Goal: Task Accomplishment & Management: Use online tool/utility

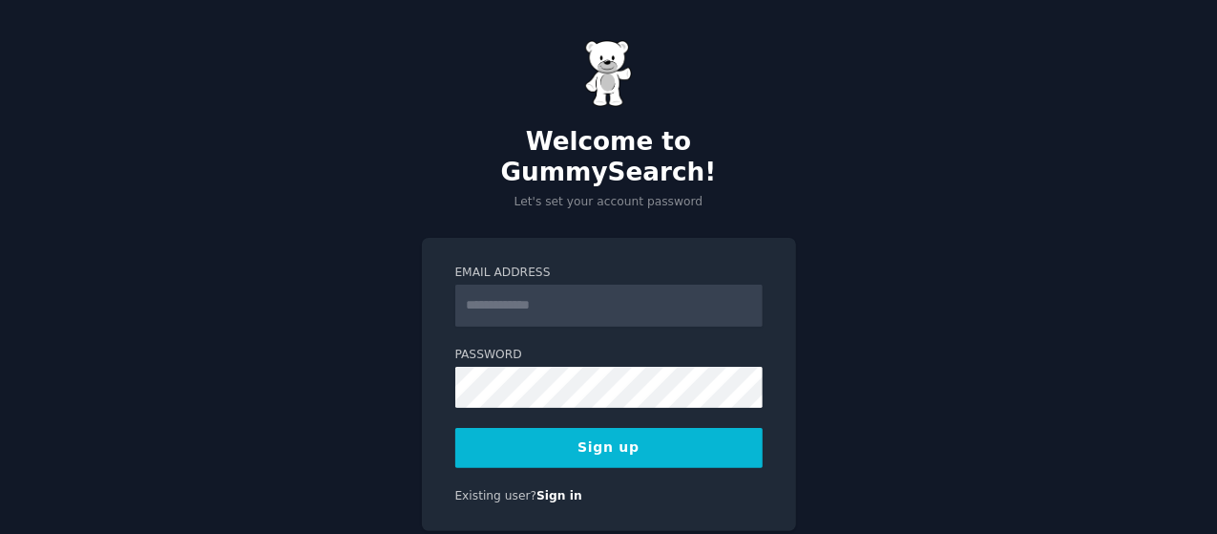
click at [524, 285] on input "Email Address" at bounding box center [608, 305] width 307 height 42
type input "**********"
click at [545, 438] on div "**********" at bounding box center [609, 385] width 374 height 294
click at [571, 428] on button "Sign up" at bounding box center [608, 448] width 307 height 40
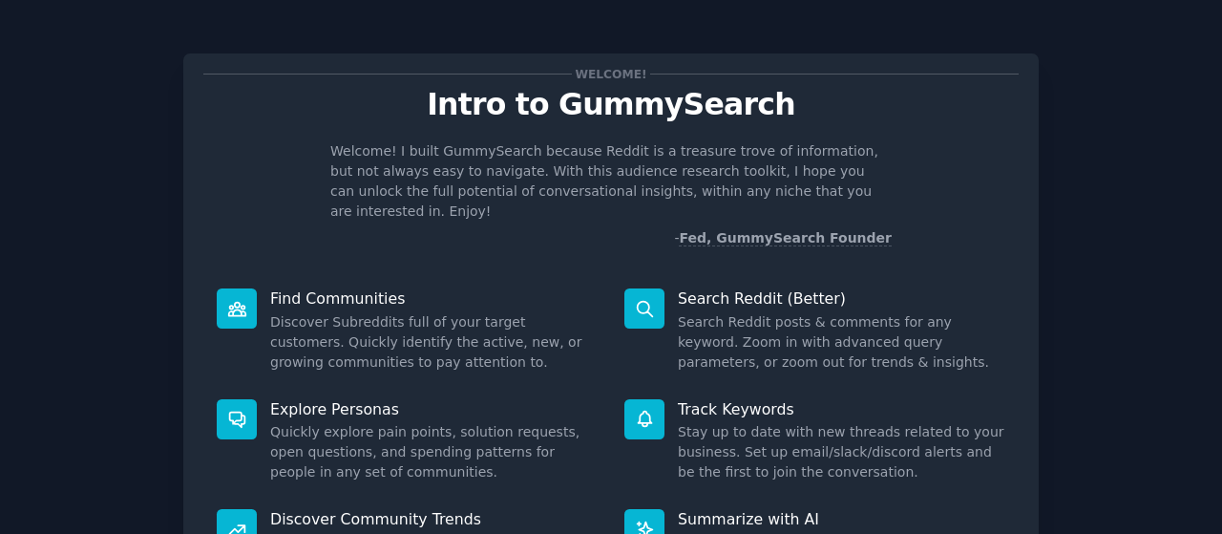
click at [1045, 213] on div "Welcome! Intro to GummySearch Welcome! I built GummySearch because Reddit is a …" at bounding box center [611, 394] width 1168 height 734
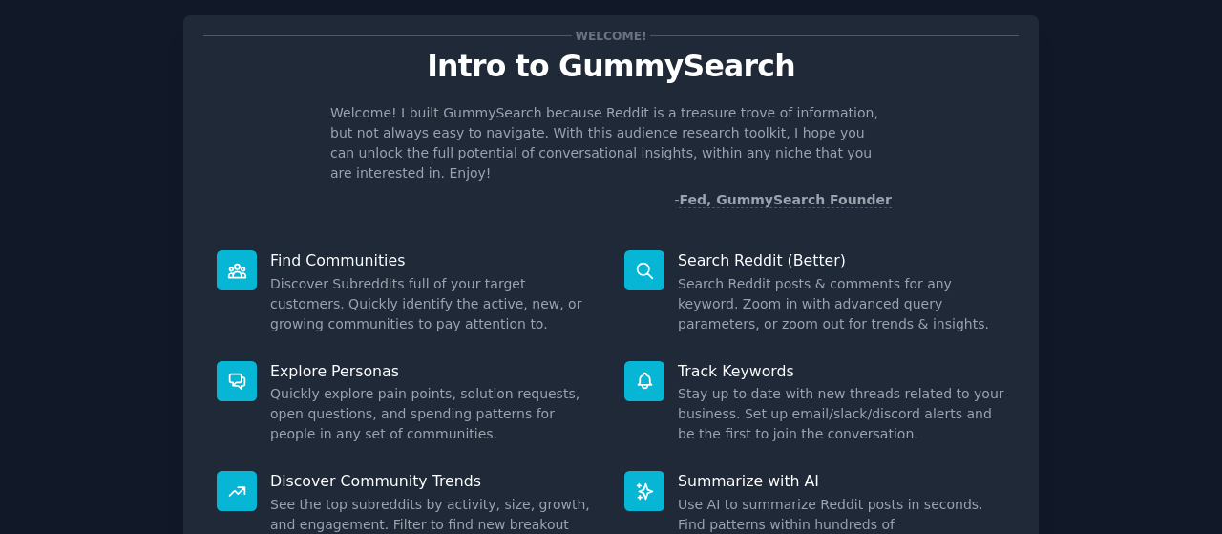
scroll to position [115, 0]
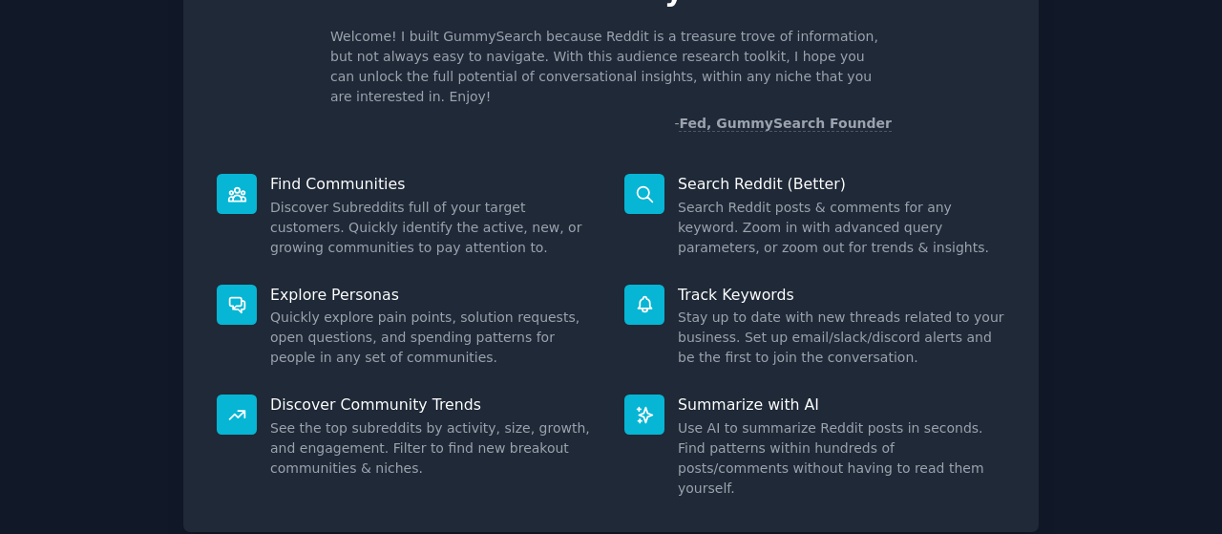
click at [1167, 251] on div "Welcome! Intro to GummySearch Welcome! I built GummySearch because Reddit is a …" at bounding box center [611, 279] width 1168 height 734
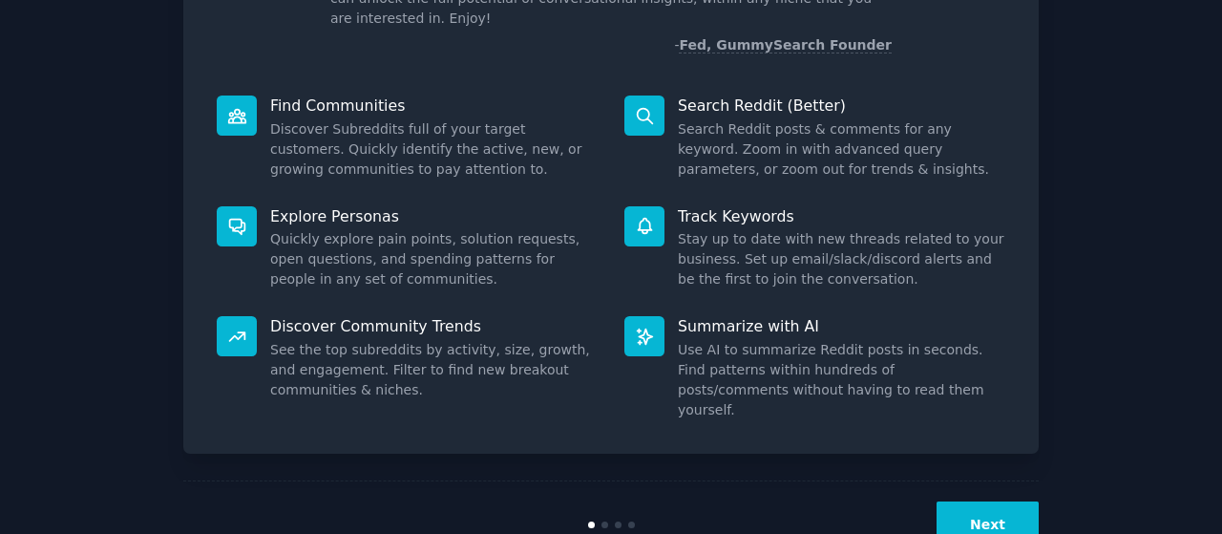
scroll to position [212, 0]
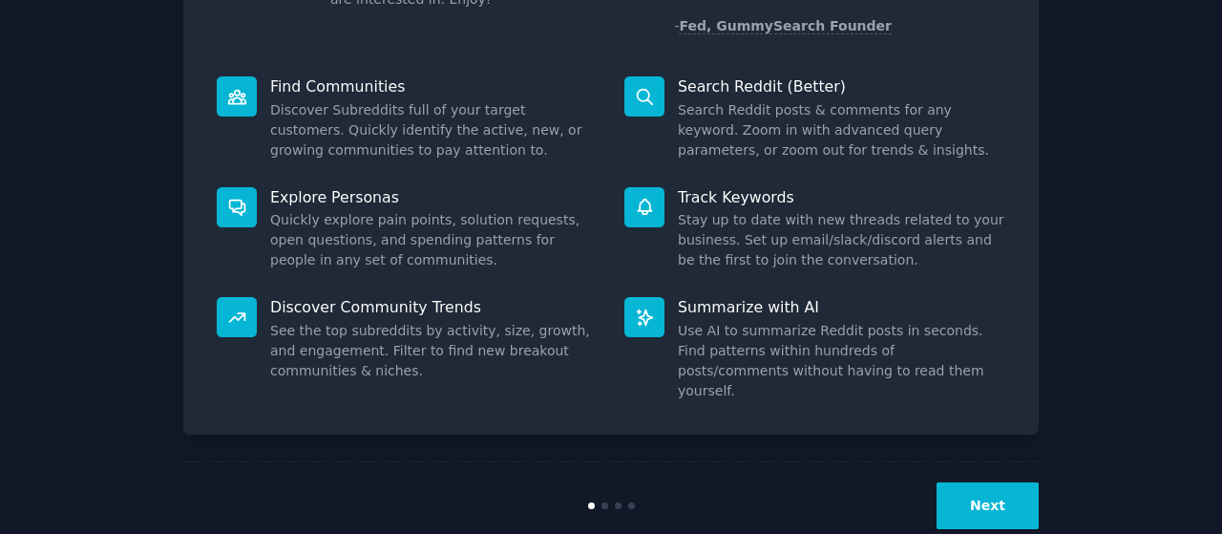
click at [1001, 482] on button "Next" at bounding box center [987, 505] width 102 height 47
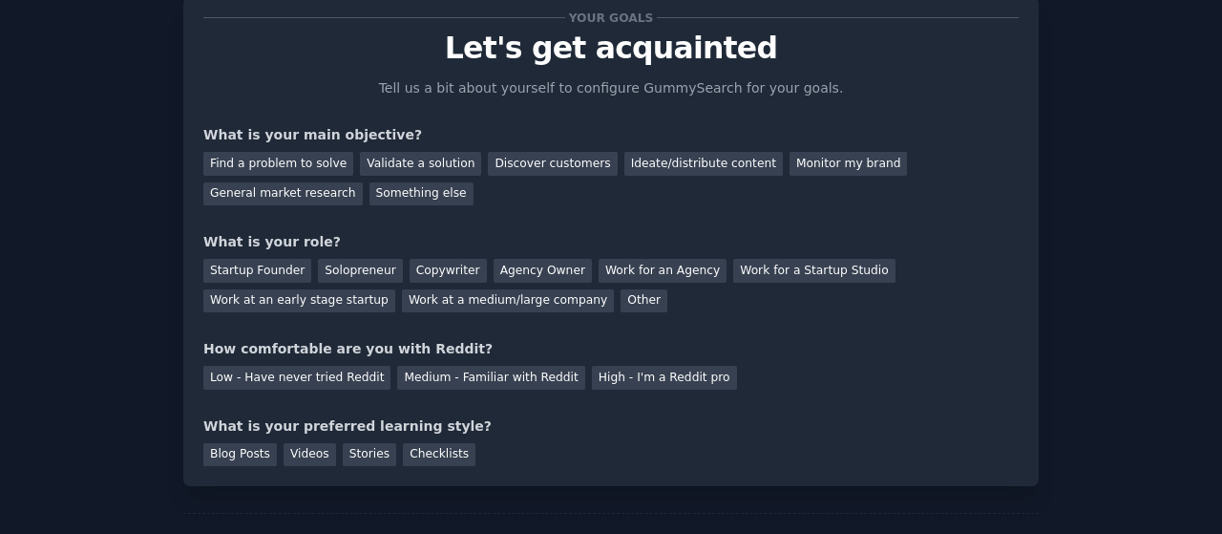
scroll to position [34, 0]
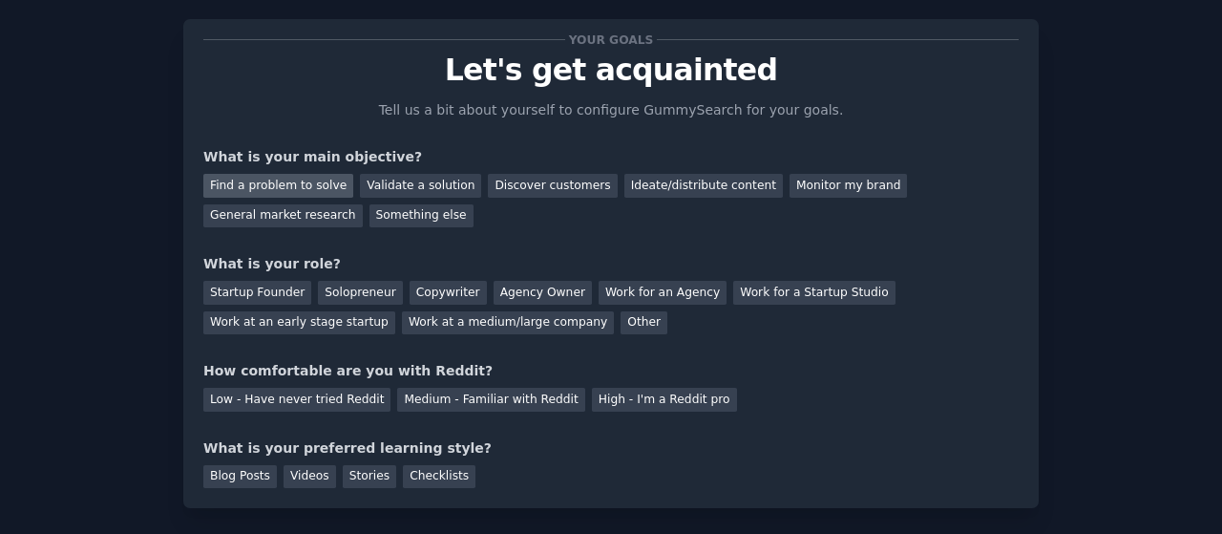
click at [260, 190] on div "Find a problem to solve" at bounding box center [278, 186] width 150 height 24
click at [401, 181] on div "Validate a solution" at bounding box center [420, 186] width 121 height 24
click at [278, 188] on div "Find a problem to solve" at bounding box center [278, 186] width 150 height 24
click at [333, 287] on div "Solopreneur" at bounding box center [360, 293] width 84 height 24
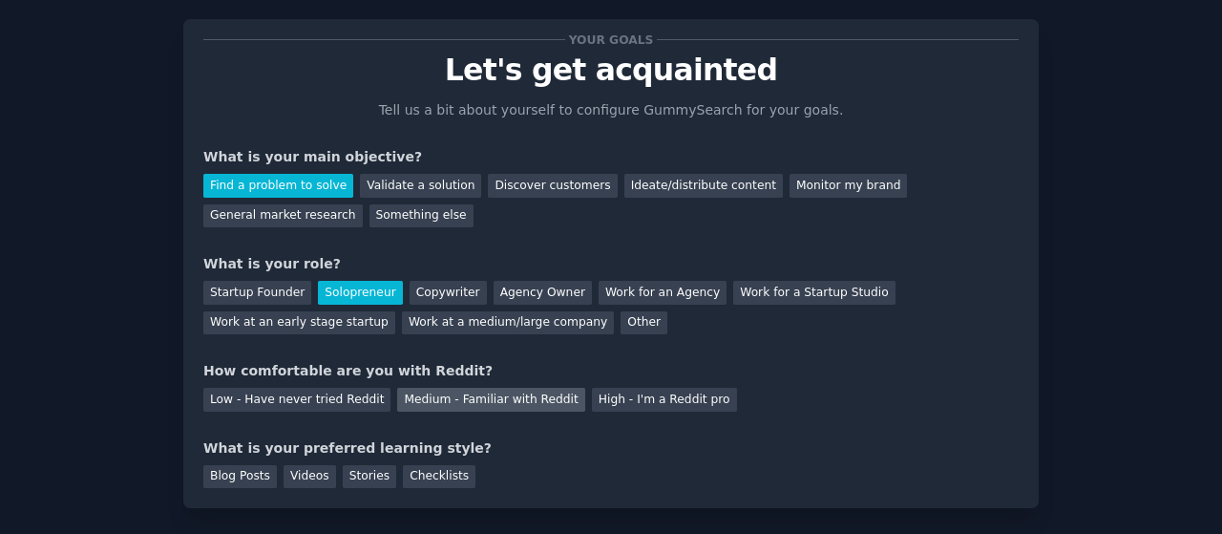
click at [414, 408] on div "Medium - Familiar with Reddit" at bounding box center [490, 400] width 187 height 24
click at [307, 478] on div "Videos" at bounding box center [310, 477] width 53 height 24
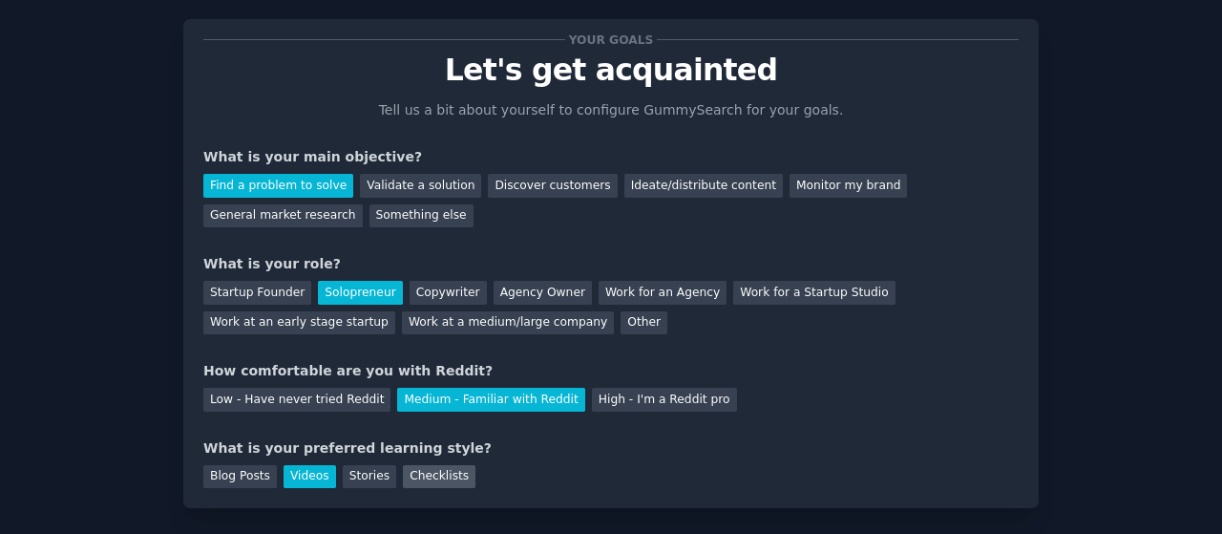
click at [418, 471] on div "Checklists" at bounding box center [439, 477] width 73 height 24
click at [315, 472] on div "Videos" at bounding box center [310, 477] width 53 height 24
click at [1082, 341] on div "Your goals Let's get acquainted Tell us a bit about yourself to configure Gummy…" at bounding box center [611, 307] width 1168 height 630
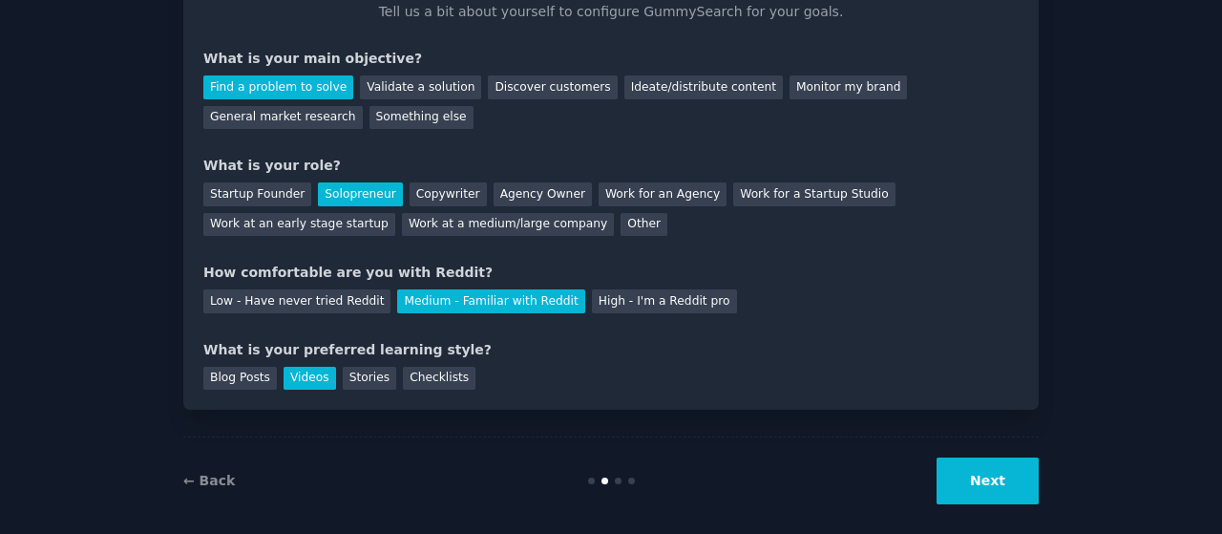
scroll to position [149, 0]
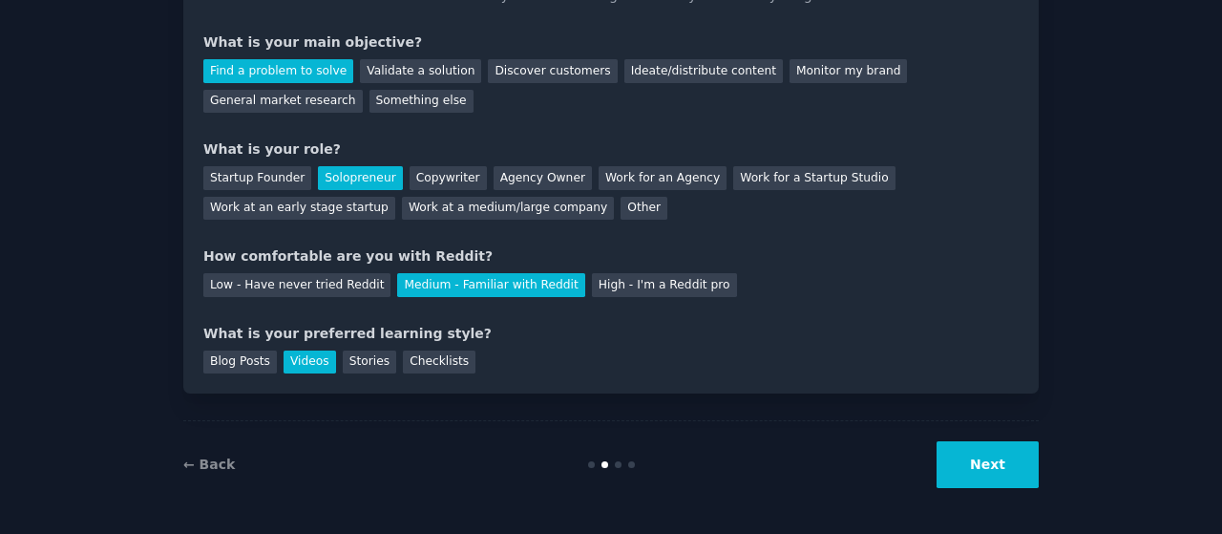
click at [995, 447] on button "Next" at bounding box center [987, 464] width 102 height 47
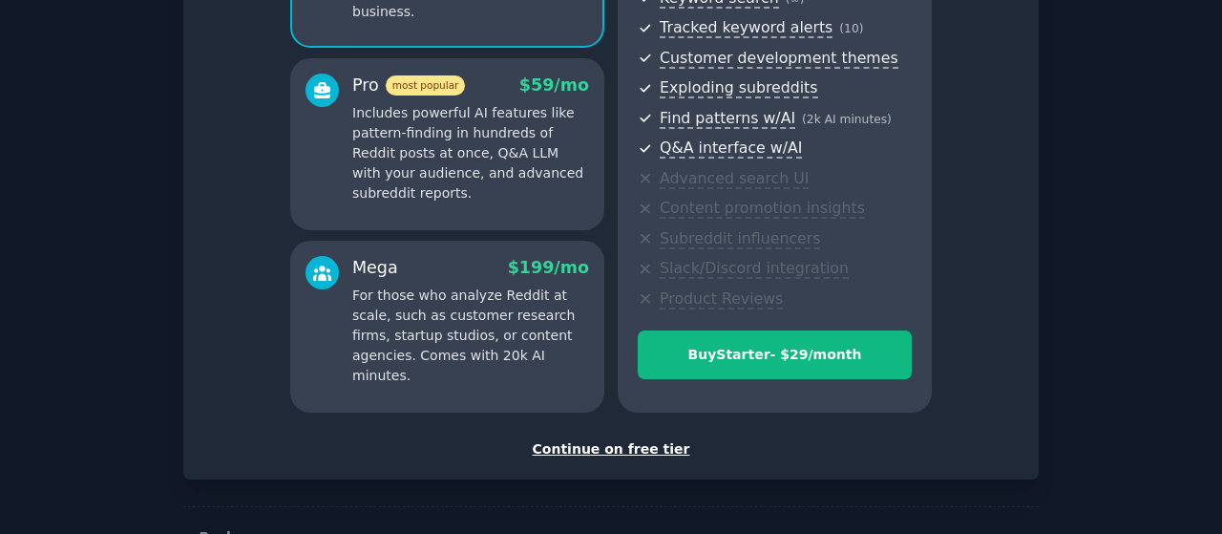
scroll to position [305, 0]
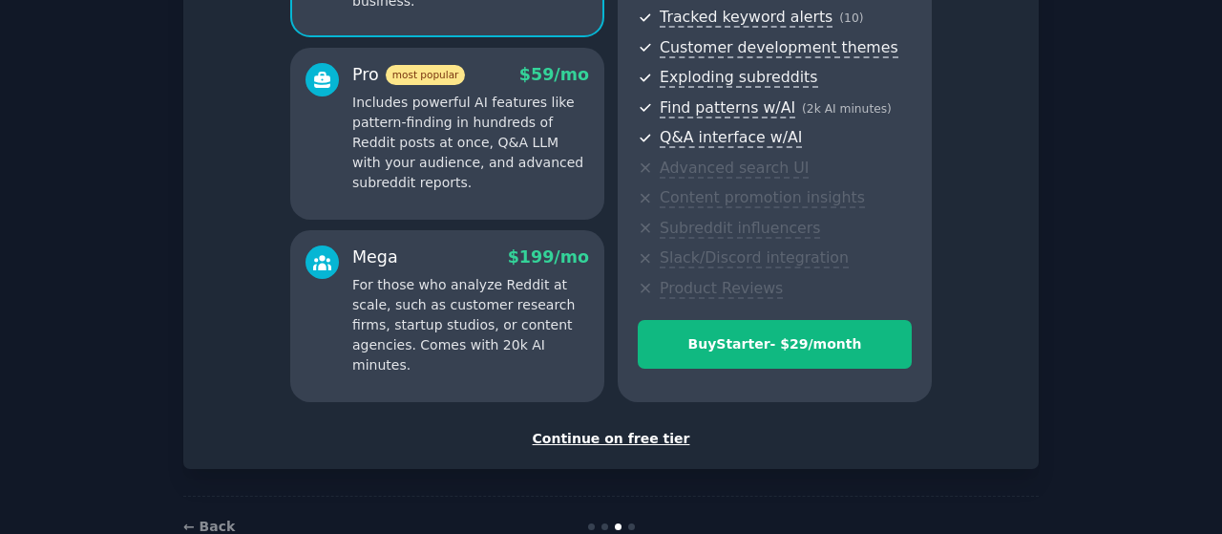
click at [576, 444] on div "Continue on free tier" at bounding box center [610, 439] width 815 height 20
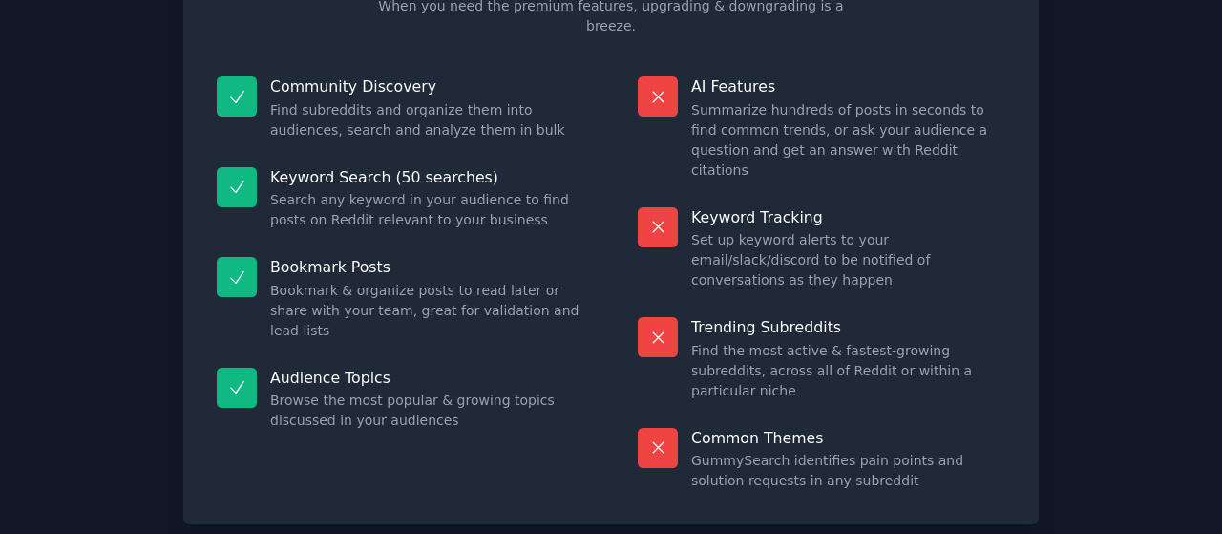
scroll to position [209, 0]
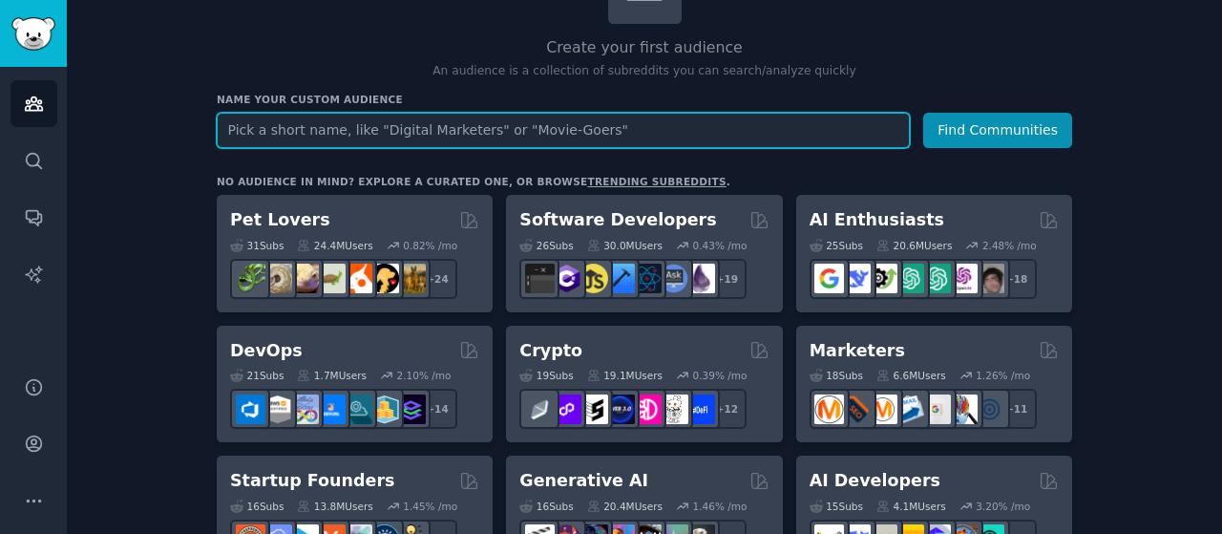
scroll to position [164, 0]
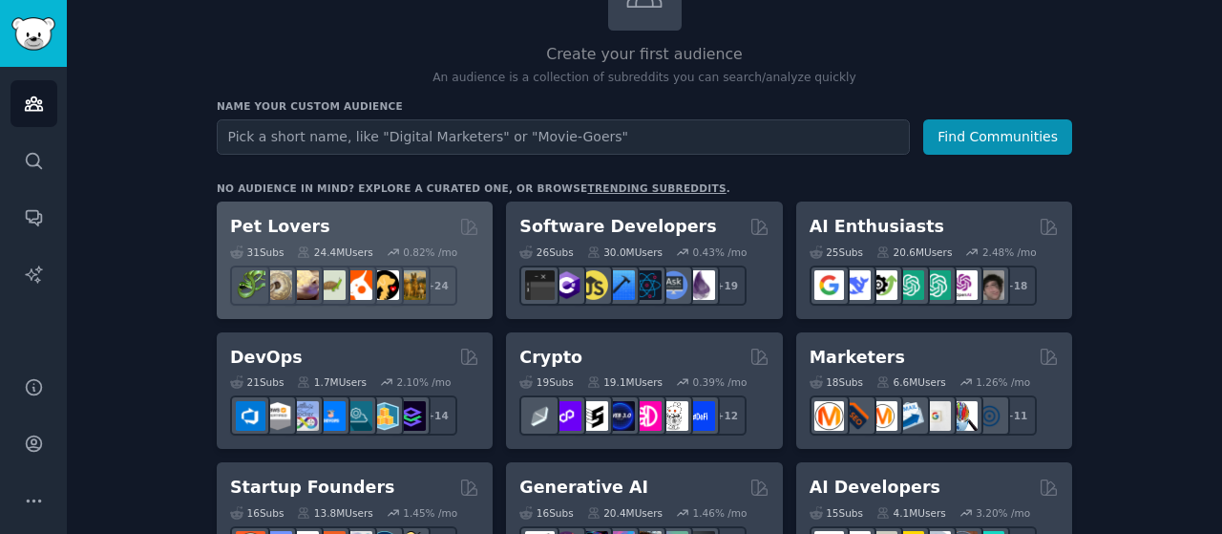
click at [402, 225] on div "Pet Lovers" at bounding box center [354, 227] width 249 height 24
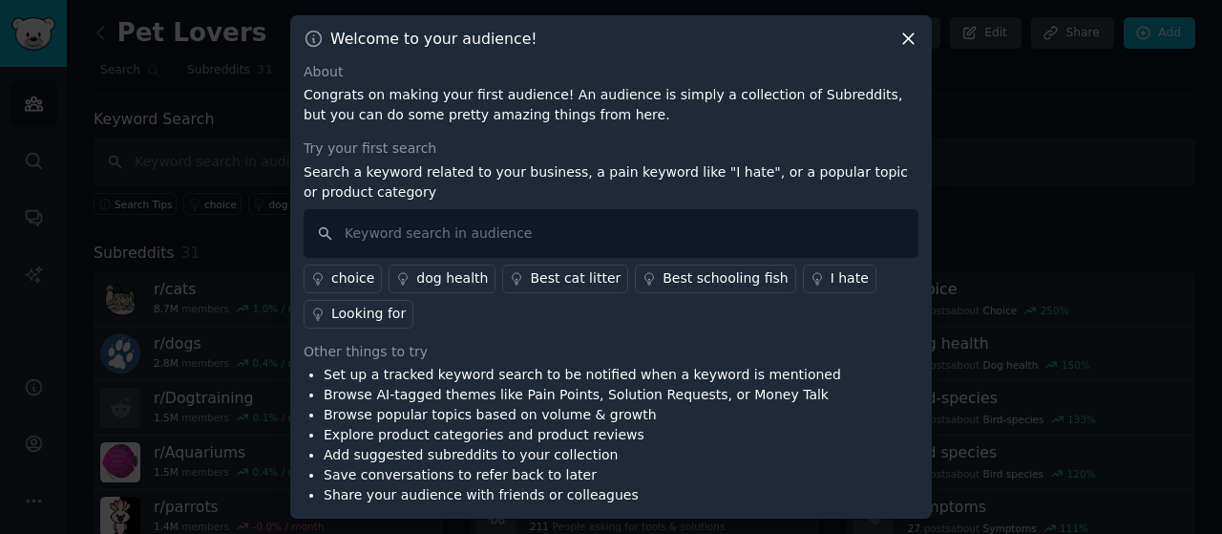
click at [917, 45] on icon at bounding box center [908, 39] width 20 height 20
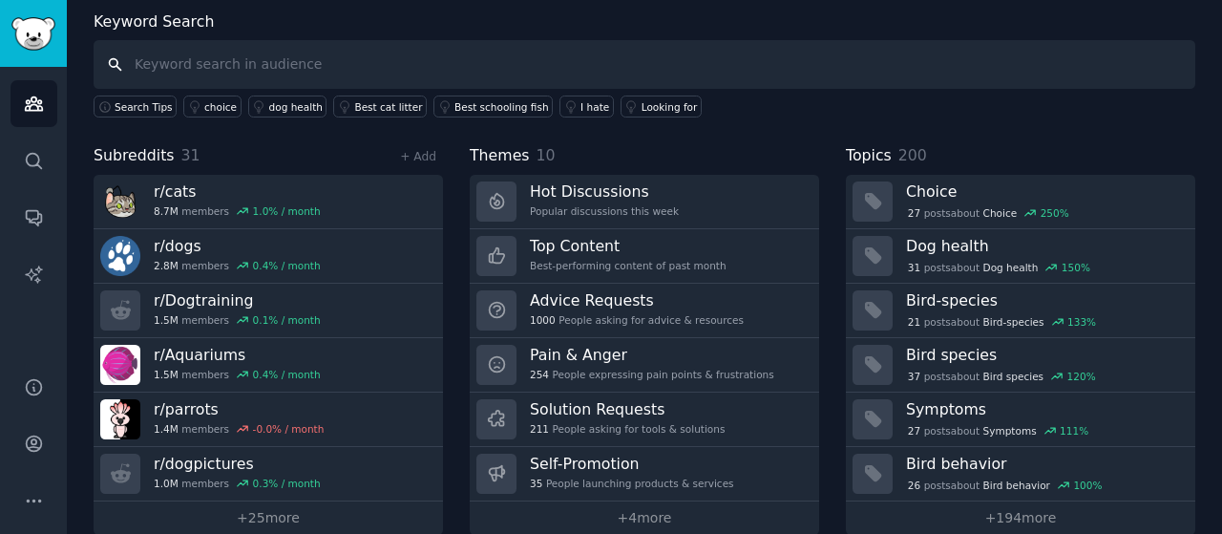
scroll to position [120, 0]
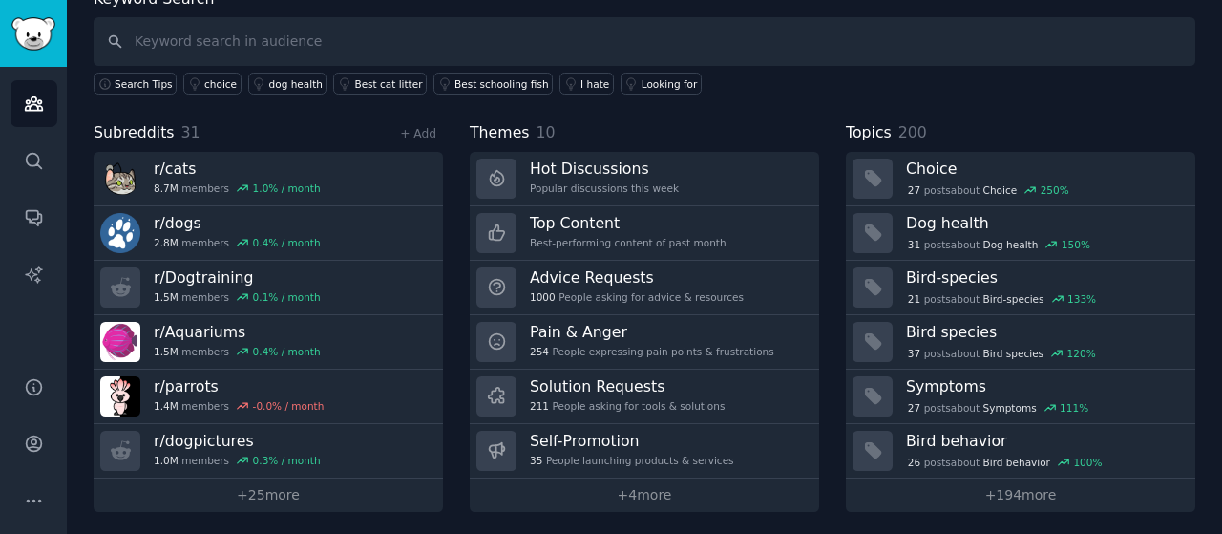
click at [451, 194] on div "Subreddits 31 + Add r/ cats 8.7M members 1.0 % / month r/ dogs 2.8M members 0.4…" at bounding box center [645, 316] width 1102 height 390
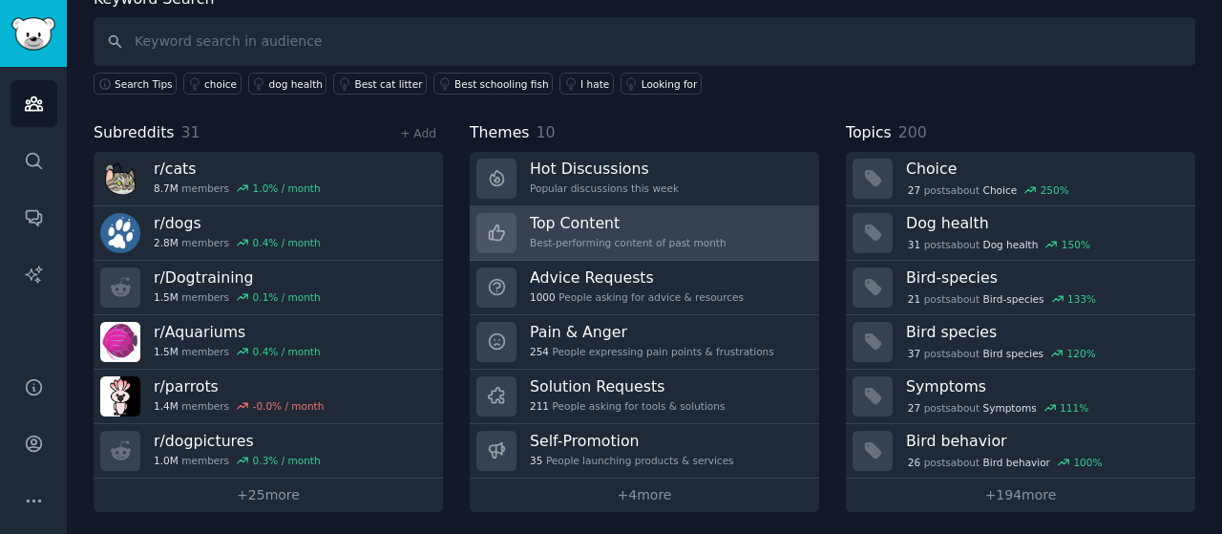
click at [524, 224] on link "Top Content Best-performing content of past month" at bounding box center [644, 233] width 349 height 54
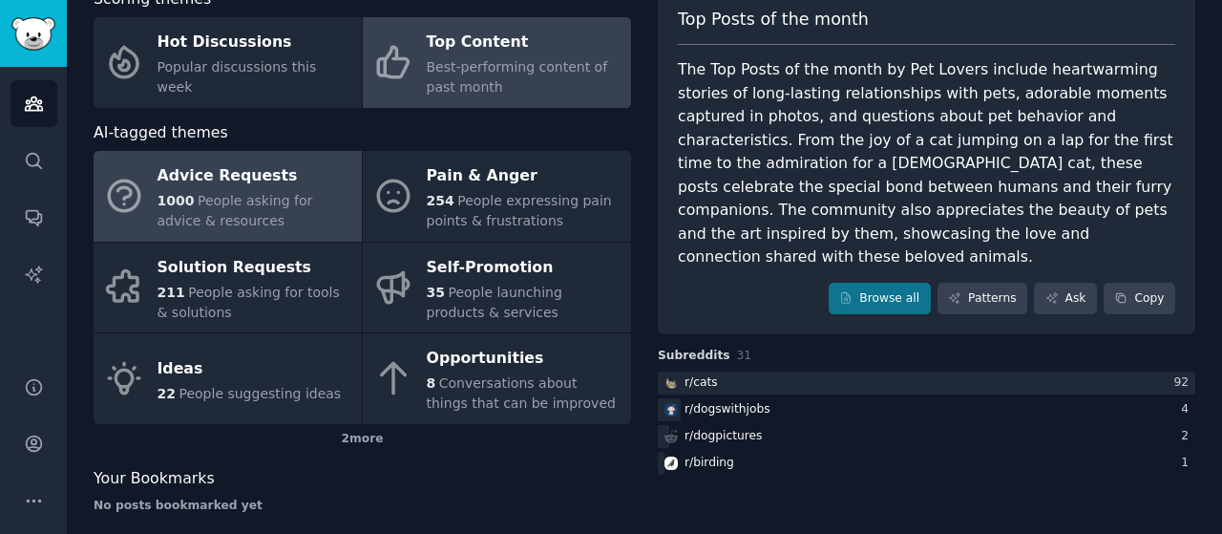
click at [263, 173] on div "Advice Requests" at bounding box center [255, 176] width 195 height 31
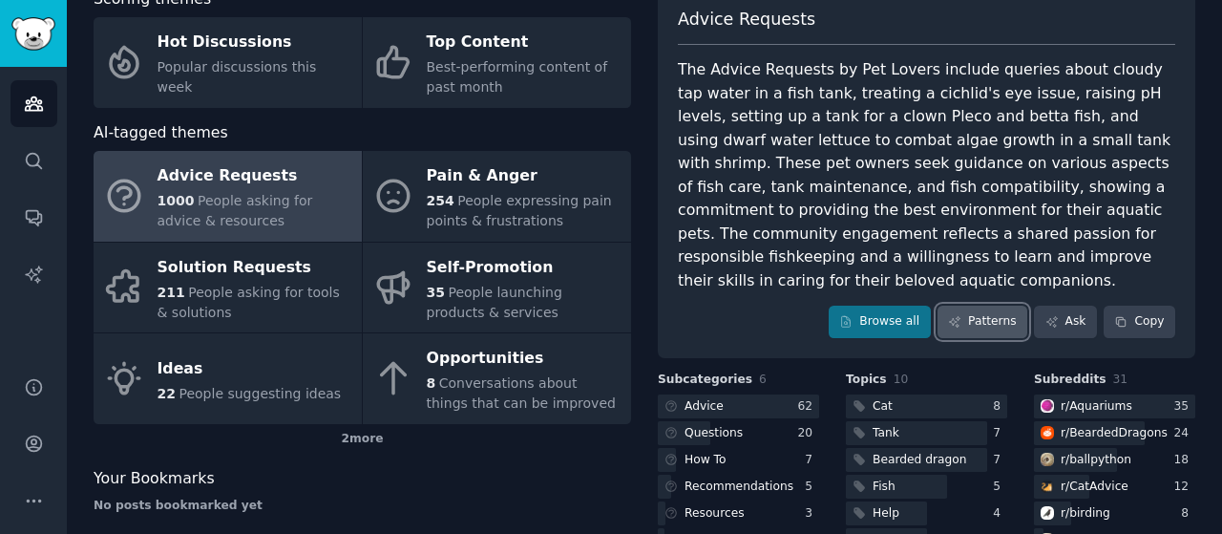
click at [988, 305] on link "Patterns" at bounding box center [982, 321] width 90 height 32
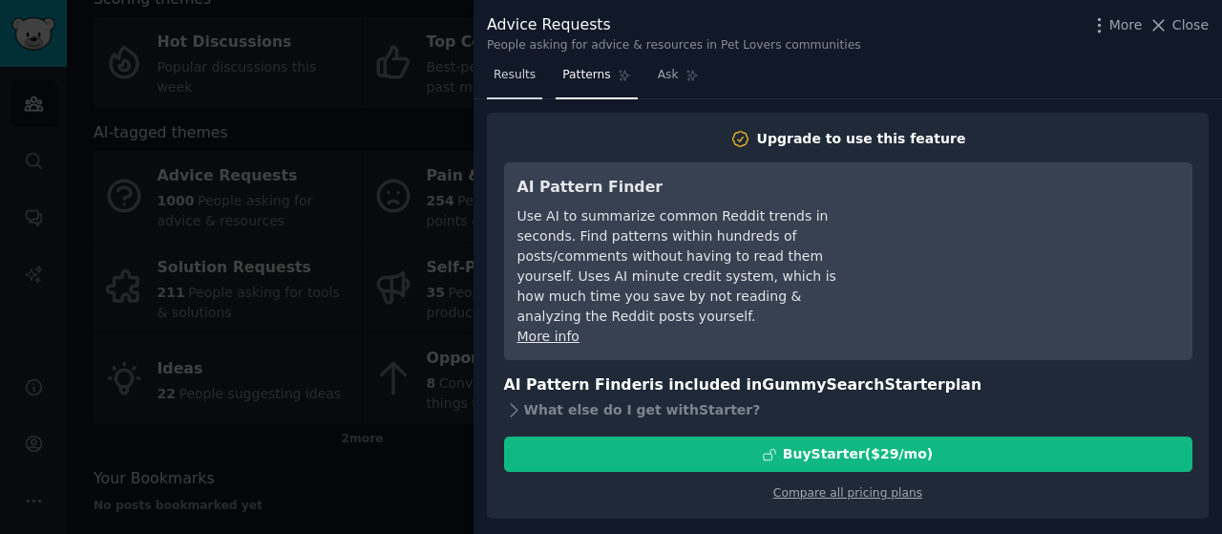
click at [515, 78] on span "Results" at bounding box center [515, 75] width 42 height 17
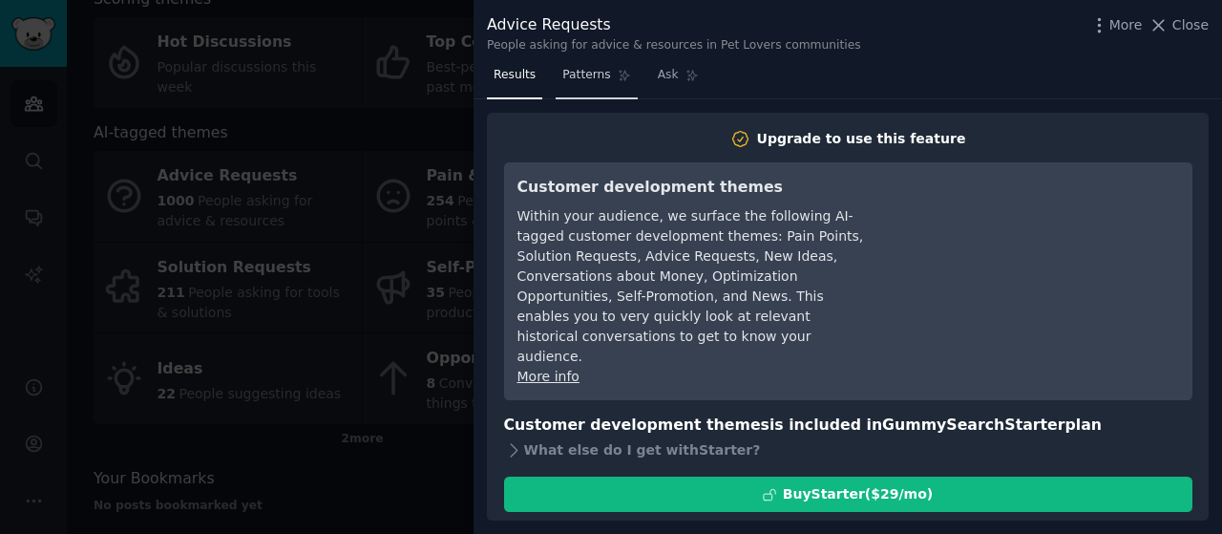
click at [562, 75] on span "Patterns" at bounding box center [586, 75] width 48 height 17
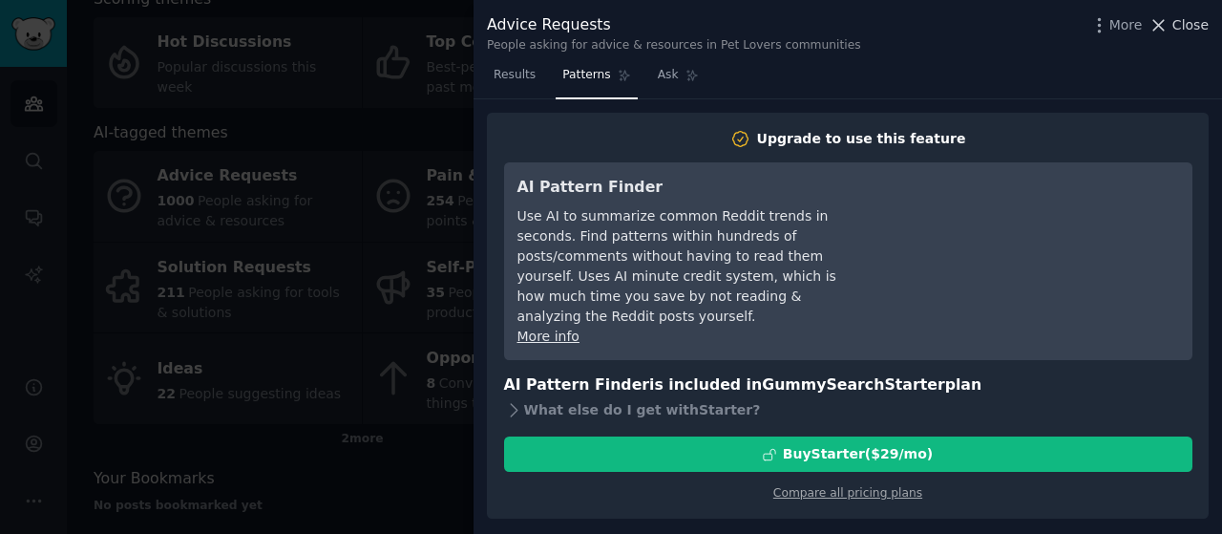
click at [1180, 27] on span "Close" at bounding box center [1190, 25] width 36 height 20
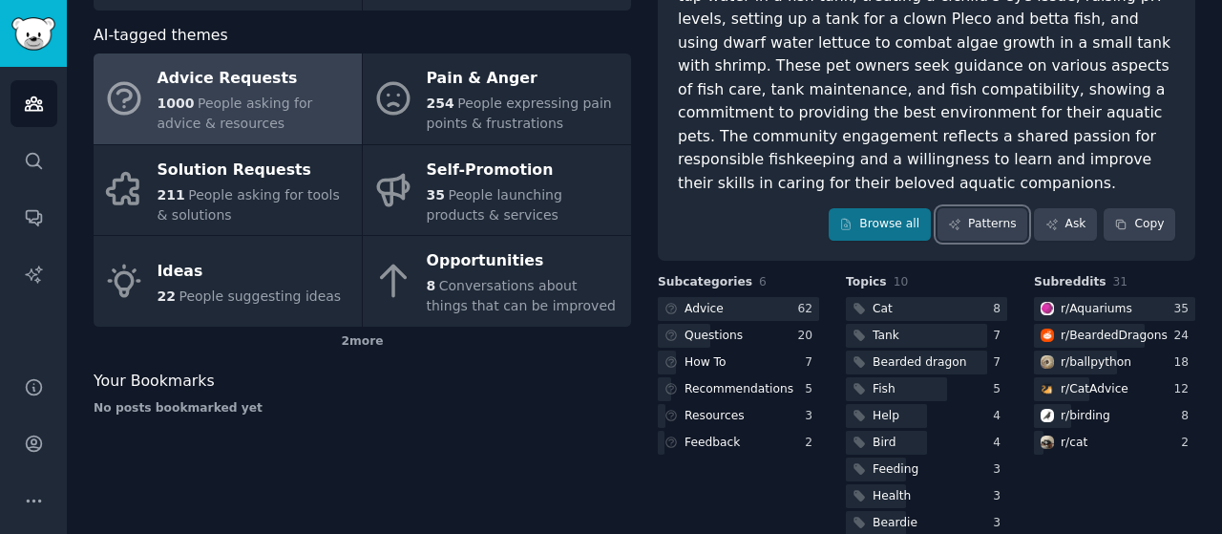
scroll to position [249, 0]
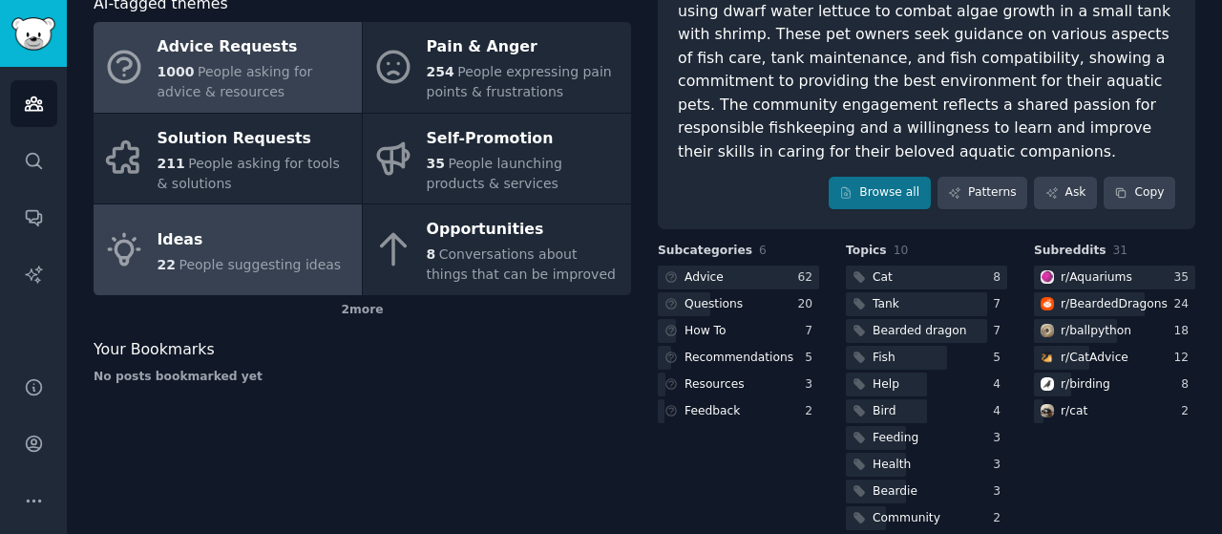
click at [260, 243] on div "Ideas" at bounding box center [250, 239] width 184 height 31
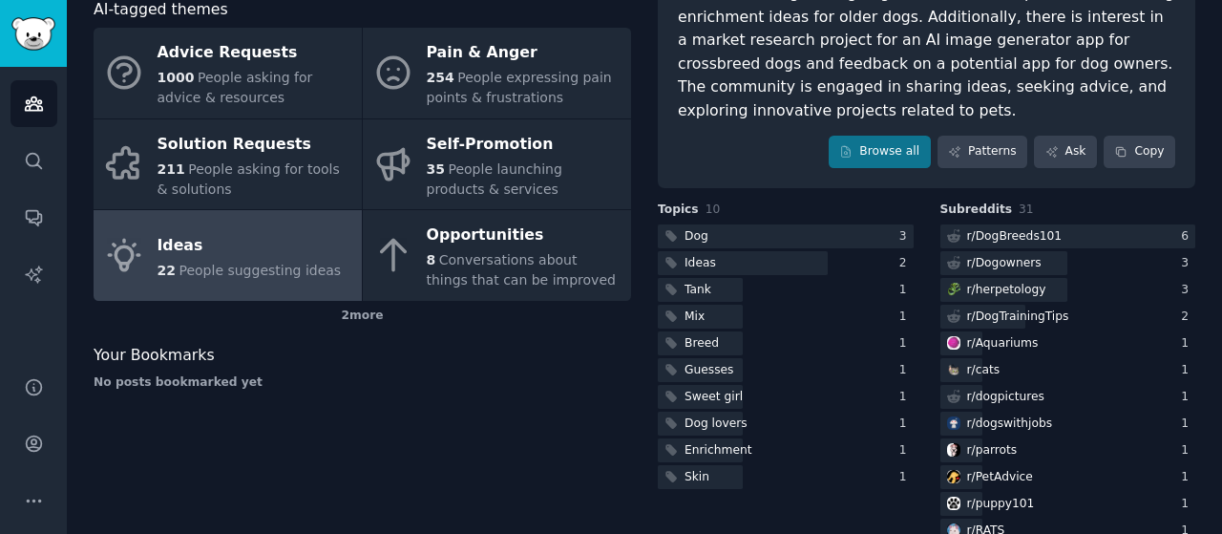
scroll to position [256, 0]
